Goal: Entertainment & Leisure: Consume media (video, audio)

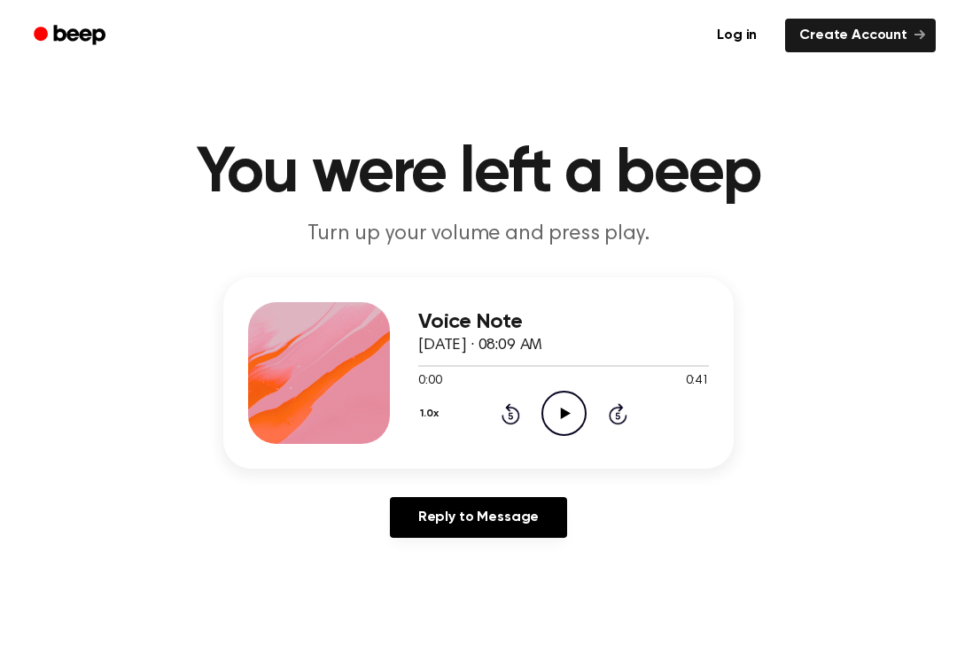
click at [557, 423] on icon "Play Audio" at bounding box center [563, 413] width 45 height 45
click at [574, 412] on icon "Pause Audio" at bounding box center [563, 413] width 45 height 45
click at [567, 415] on icon "Play Audio" at bounding box center [563, 413] width 45 height 45
click at [577, 414] on icon "Pause Audio" at bounding box center [563, 413] width 45 height 45
click at [554, 385] on div "0:05 0:41" at bounding box center [563, 381] width 291 height 19
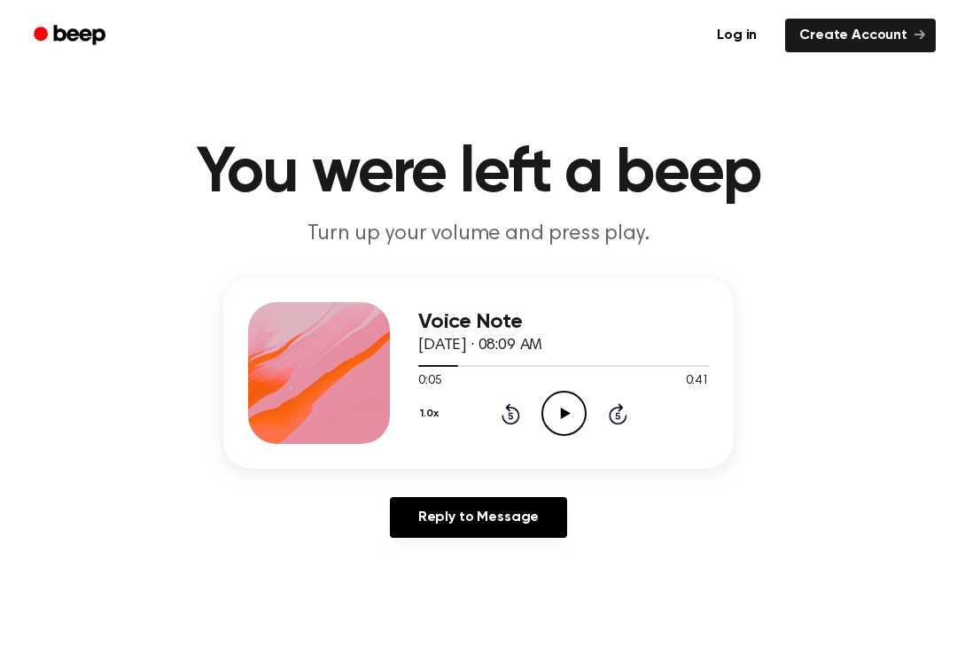
click at [563, 408] on icon "Play Audio" at bounding box center [563, 413] width 45 height 45
click at [574, 424] on icon "Pause Audio" at bounding box center [563, 413] width 45 height 45
click at [494, 423] on div "1.0x Rewind 5 seconds Play Audio Skip 5 seconds" at bounding box center [563, 413] width 291 height 45
click at [513, 419] on icon "Rewind 5 seconds" at bounding box center [509, 413] width 19 height 23
click at [558, 419] on icon "Play Audio" at bounding box center [563, 413] width 45 height 45
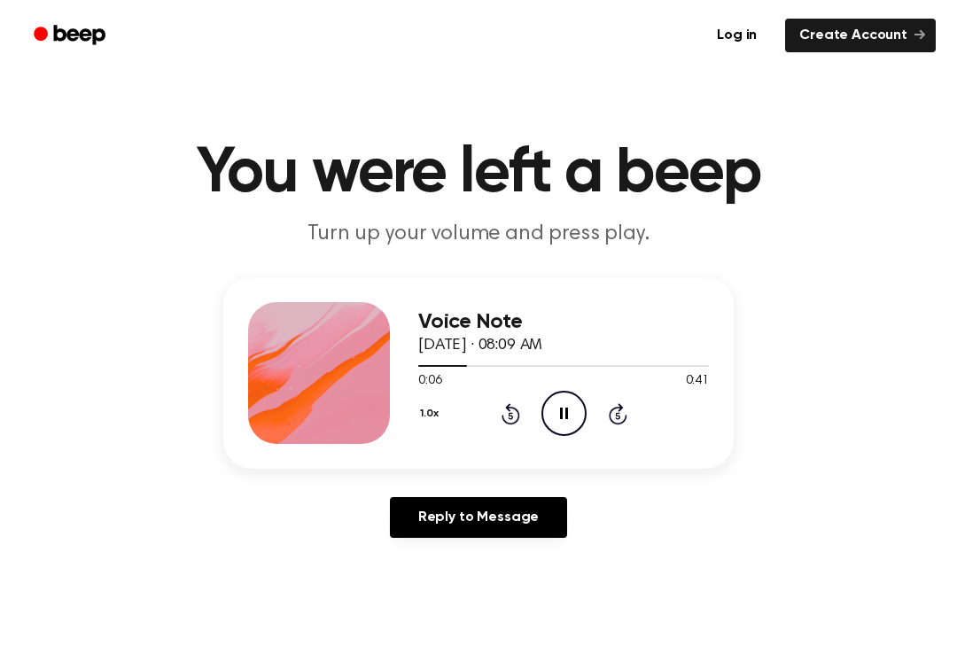
click at [578, 403] on icon "Pause Audio" at bounding box center [563, 413] width 45 height 45
click at [556, 396] on icon "Play Audio" at bounding box center [563, 413] width 45 height 45
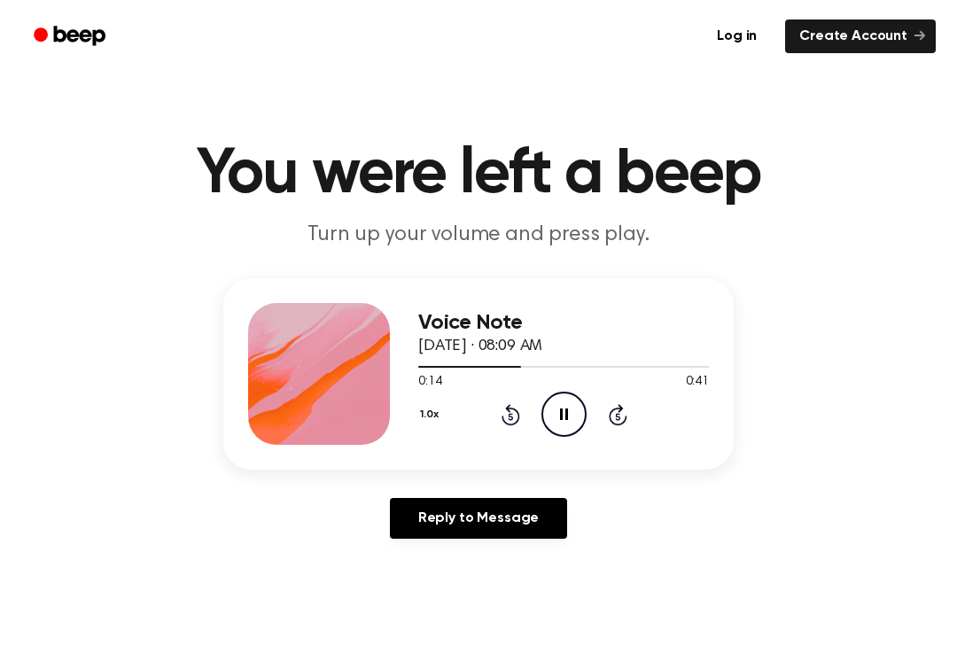
scroll to position [1, 0]
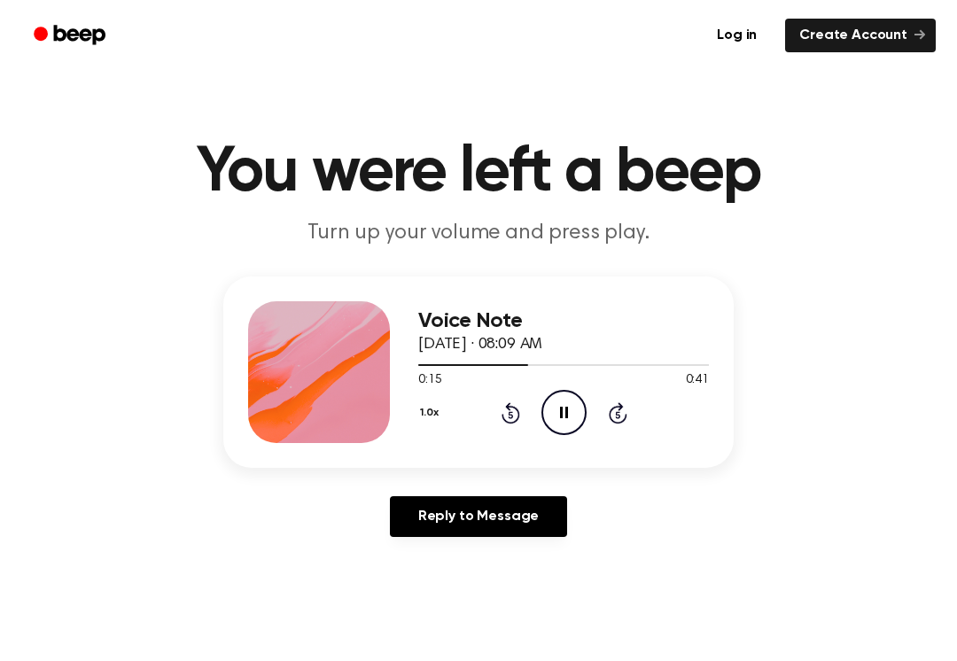
click at [563, 409] on icon "Pause Audio" at bounding box center [563, 412] width 45 height 45
click at [564, 423] on icon "Play Audio" at bounding box center [563, 412] width 45 height 45
click at [578, 411] on icon "Pause Audio" at bounding box center [563, 412] width 45 height 45
click at [518, 416] on icon at bounding box center [510, 412] width 19 height 21
click at [560, 409] on icon "Play Audio" at bounding box center [563, 412] width 45 height 45
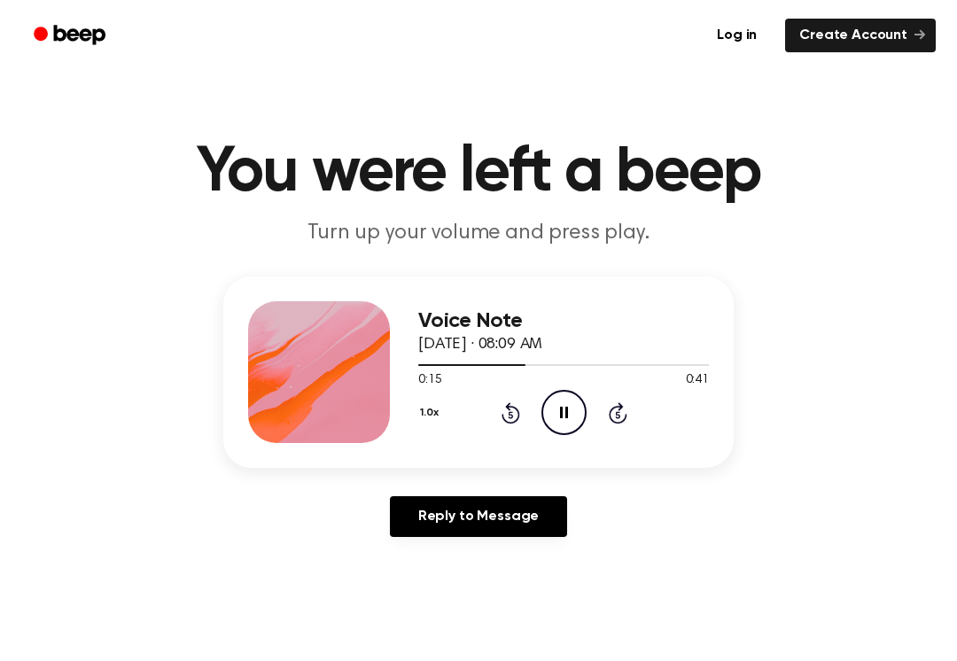
click at [571, 415] on icon "Pause Audio" at bounding box center [563, 412] width 45 height 45
click at [590, 428] on div "1.0x Rewind 5 seconds Play Audio Skip 5 seconds" at bounding box center [563, 412] width 291 height 45
click at [573, 408] on icon "Play Audio" at bounding box center [563, 412] width 45 height 45
click at [566, 432] on icon "Pause Audio" at bounding box center [563, 412] width 45 height 45
click at [581, 408] on icon "Play Audio" at bounding box center [563, 412] width 45 height 45
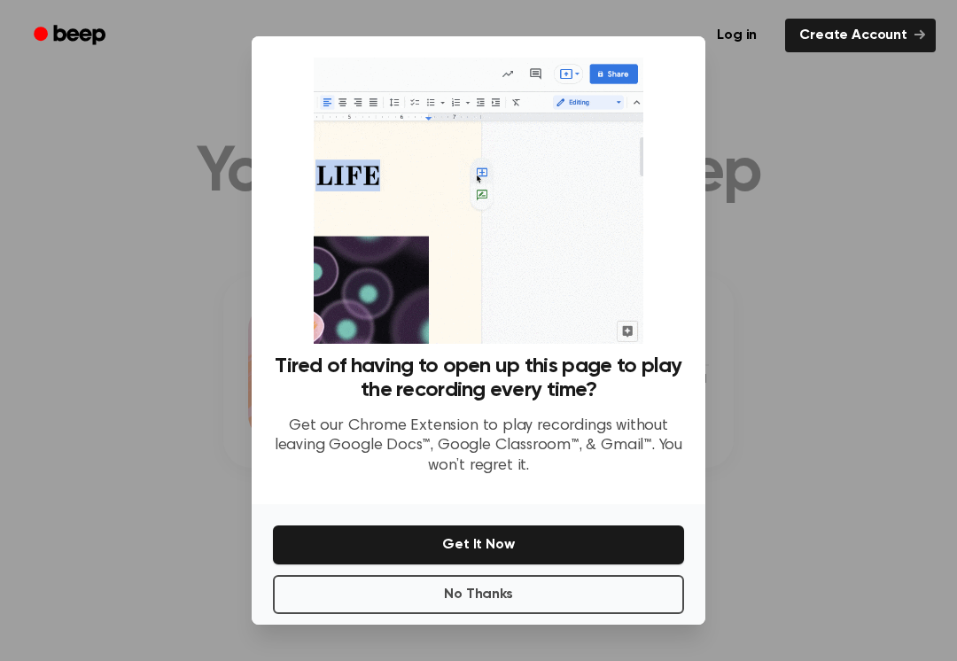
click at [568, 601] on button "No Thanks" at bounding box center [478, 594] width 411 height 39
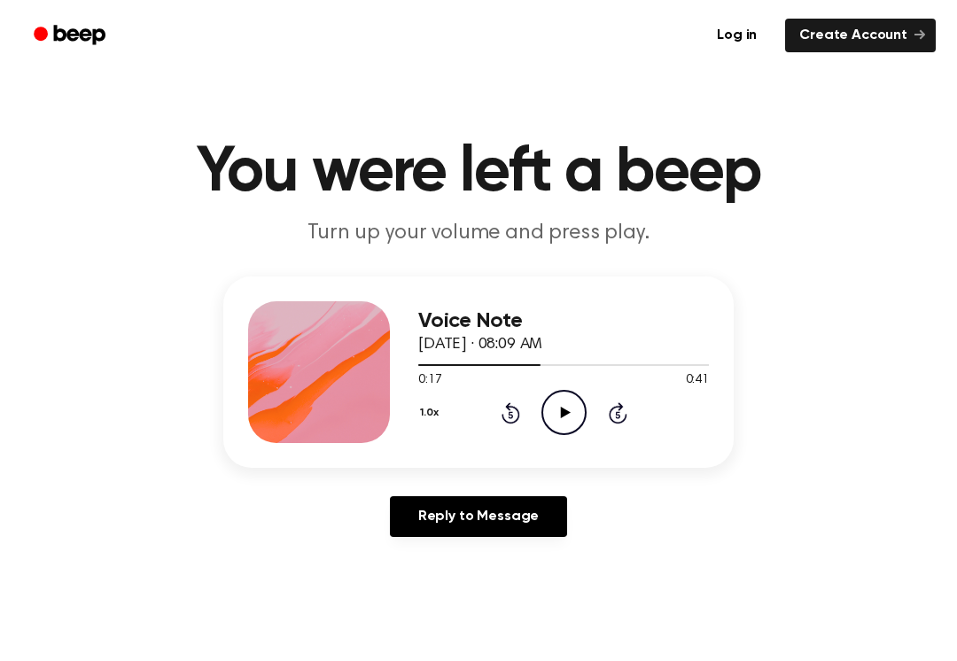
click at [566, 405] on icon "Play Audio" at bounding box center [563, 412] width 45 height 45
click at [560, 369] on div at bounding box center [563, 364] width 291 height 14
click at [574, 407] on icon "Pause Audio" at bounding box center [563, 412] width 45 height 45
click at [513, 423] on icon at bounding box center [510, 412] width 19 height 21
click at [574, 420] on icon "Play Audio" at bounding box center [563, 412] width 45 height 45
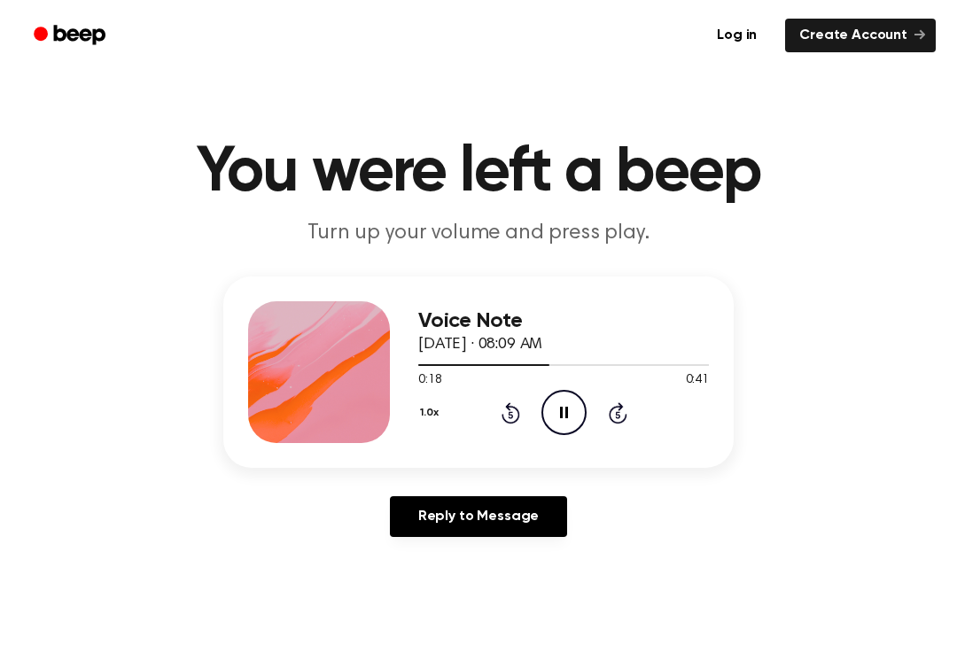
click at [575, 412] on icon "Pause Audio" at bounding box center [563, 412] width 45 height 45
click at [580, 419] on icon "Play Audio" at bounding box center [563, 412] width 45 height 45
click at [570, 400] on icon "Pause Audio" at bounding box center [563, 412] width 45 height 45
click at [571, 413] on icon "Play Audio" at bounding box center [563, 412] width 45 height 45
click at [577, 414] on icon "Pause Audio" at bounding box center [563, 412] width 45 height 45
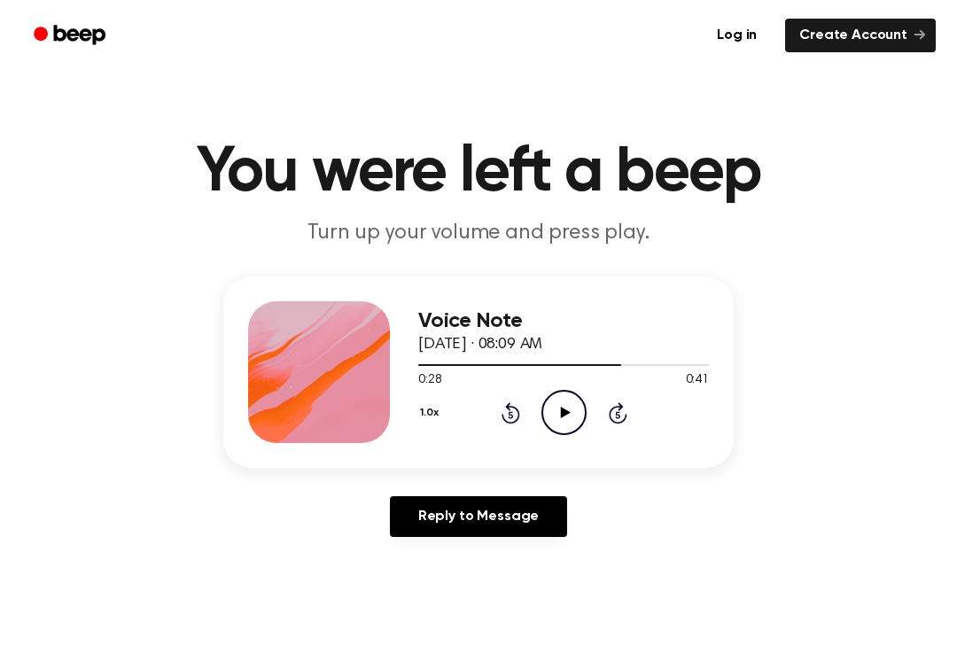
click at [545, 428] on icon "Play Audio" at bounding box center [563, 412] width 45 height 45
click at [509, 415] on icon at bounding box center [510, 414] width 4 height 7
click at [572, 419] on icon "Pause Audio" at bounding box center [563, 412] width 45 height 45
click at [504, 410] on icon "Rewind 5 seconds" at bounding box center [509, 412] width 19 height 23
click at [506, 432] on div "1.0x Rewind 5 seconds Play Audio Skip 5 seconds" at bounding box center [563, 412] width 291 height 45
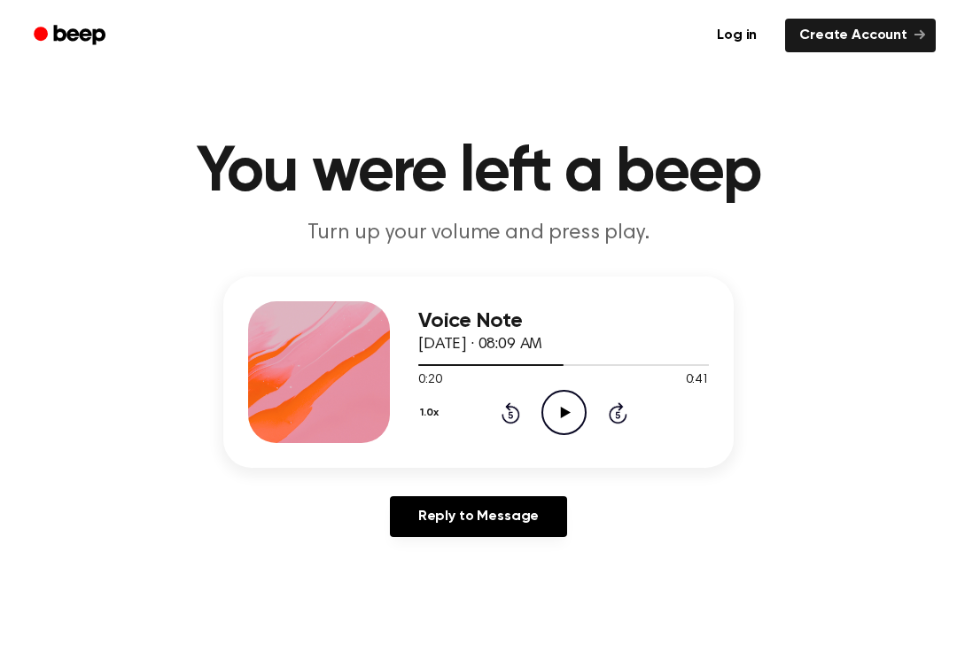
click at [505, 431] on div "1.0x Rewind 5 seconds Play Audio Skip 5 seconds" at bounding box center [563, 412] width 291 height 45
click at [513, 412] on icon "Rewind 5 seconds" at bounding box center [509, 412] width 19 height 23
click at [559, 409] on icon "Play Audio" at bounding box center [563, 412] width 45 height 45
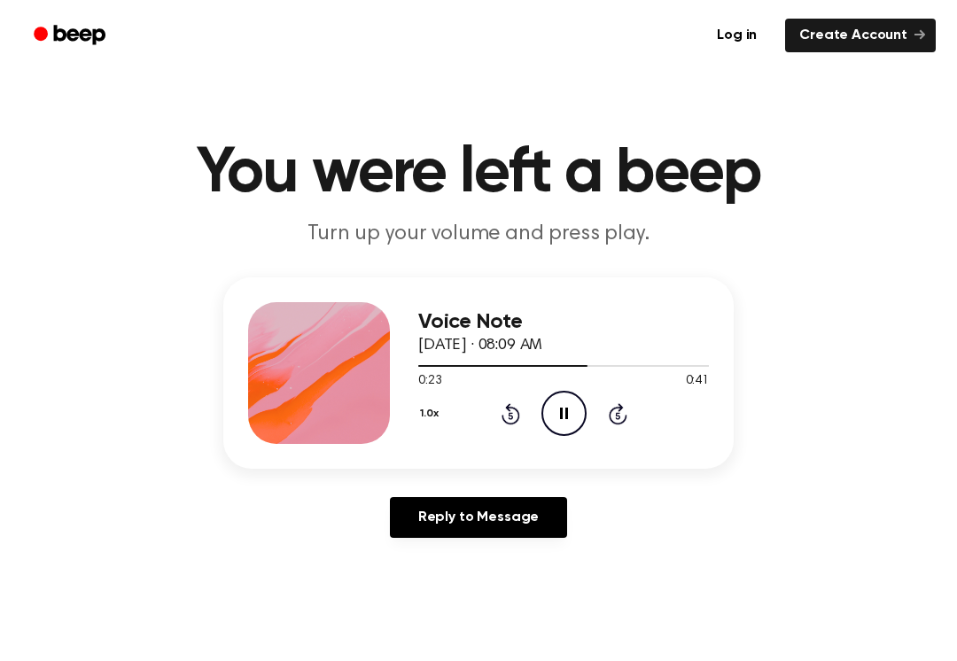
click at [582, 409] on icon "Pause Audio" at bounding box center [563, 413] width 45 height 45
click at [583, 408] on icon "Play Audio" at bounding box center [563, 413] width 45 height 45
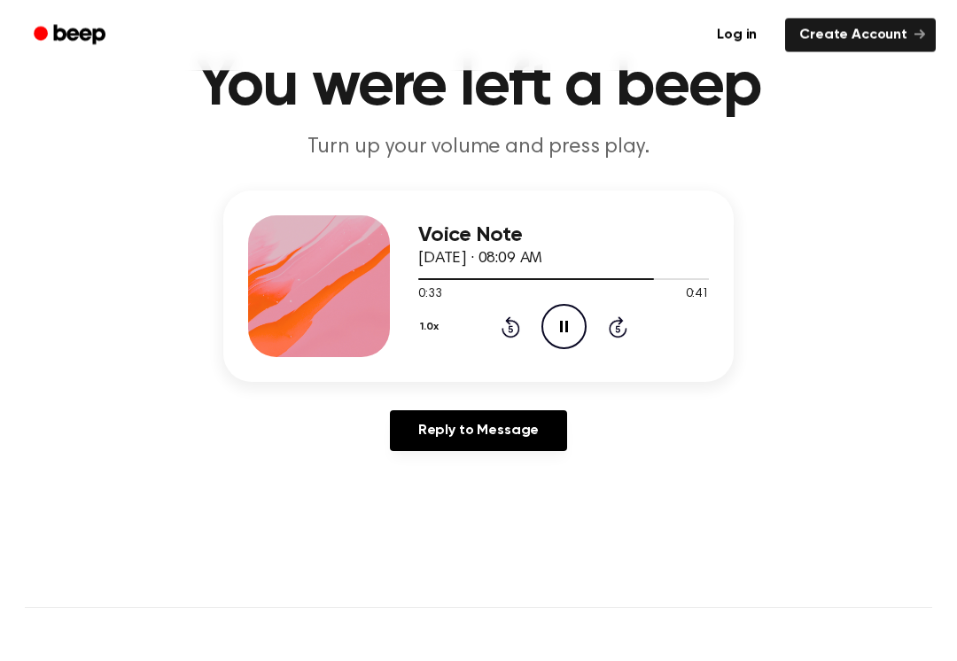
scroll to position [87, 0]
click at [556, 337] on icon "Pause Audio" at bounding box center [563, 326] width 45 height 45
